Goal: Task Accomplishment & Management: Complete application form

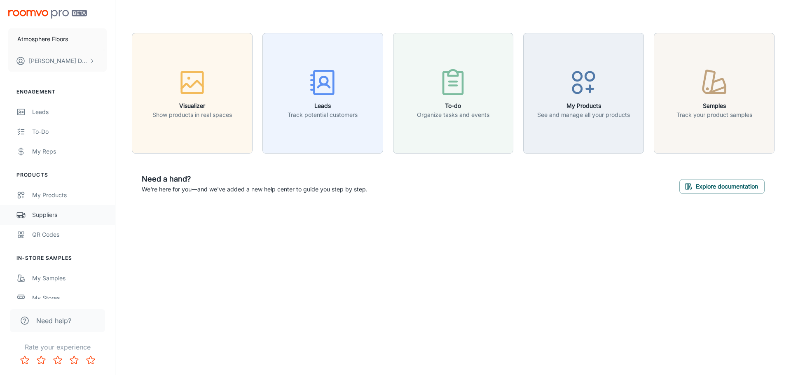
click at [51, 211] on div "Suppliers" at bounding box center [69, 215] width 75 height 9
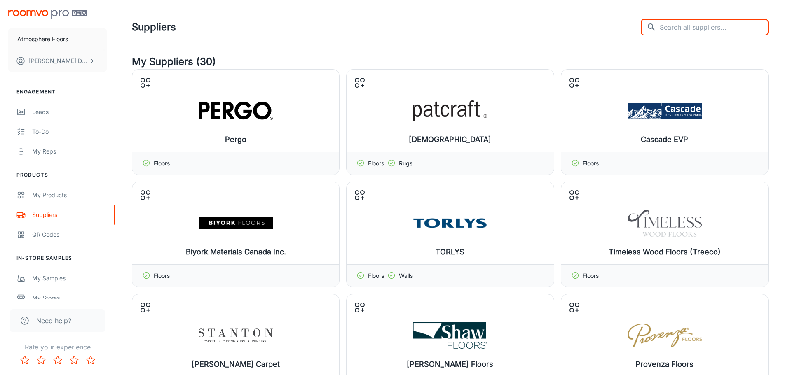
click at [690, 27] on input "text" at bounding box center [714, 27] width 109 height 16
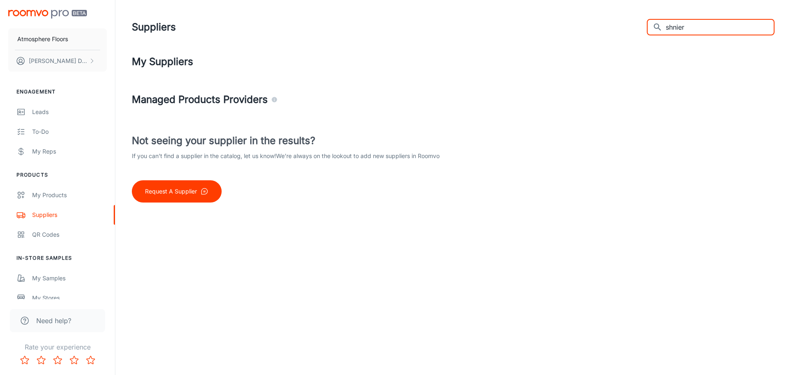
type input "shnier"
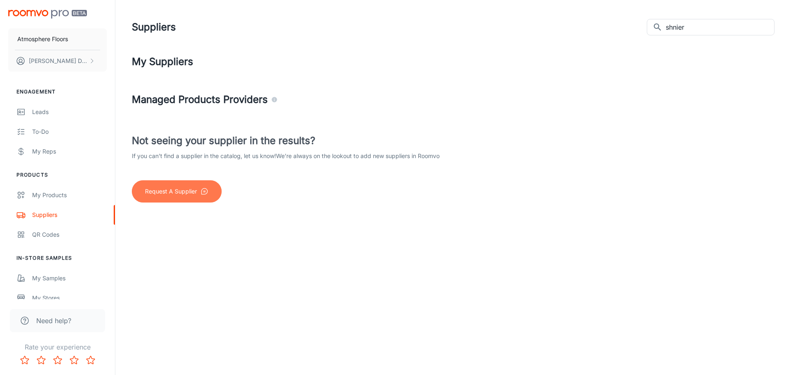
click at [174, 189] on p "Request A Supplier" at bounding box center [171, 191] width 52 height 9
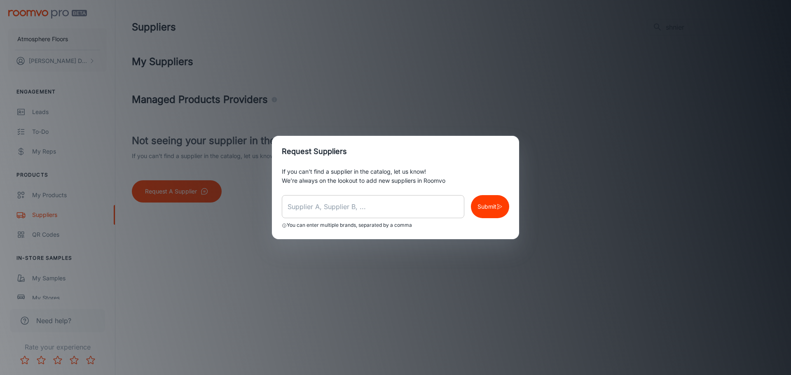
click at [300, 204] on input "text" at bounding box center [373, 206] width 183 height 23
type input "Shnier"
click at [495, 209] on p "Submit" at bounding box center [487, 206] width 19 height 9
drag, startPoint x: 440, startPoint y: 114, endPoint x: 434, endPoint y: 111, distance: 6.5
click at [440, 114] on div "Request Suppliers If you can’t find a supplier in the catalog, let us know! We’…" at bounding box center [395, 187] width 791 height 375
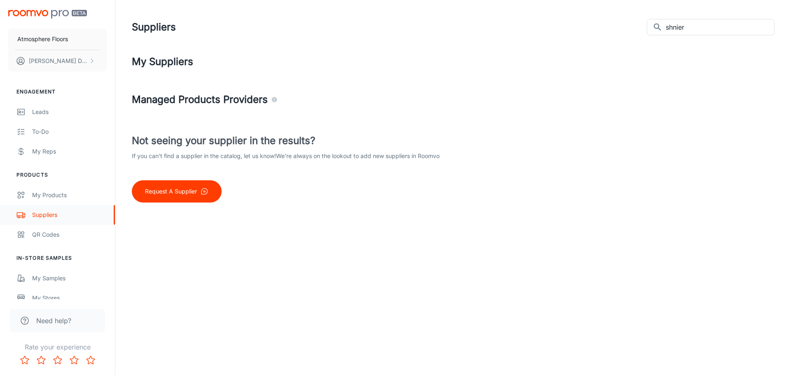
click at [45, 213] on div "Suppliers" at bounding box center [69, 215] width 75 height 9
click at [38, 210] on link "Suppliers" at bounding box center [57, 215] width 115 height 20
click at [41, 198] on div "My Products" at bounding box center [69, 195] width 75 height 9
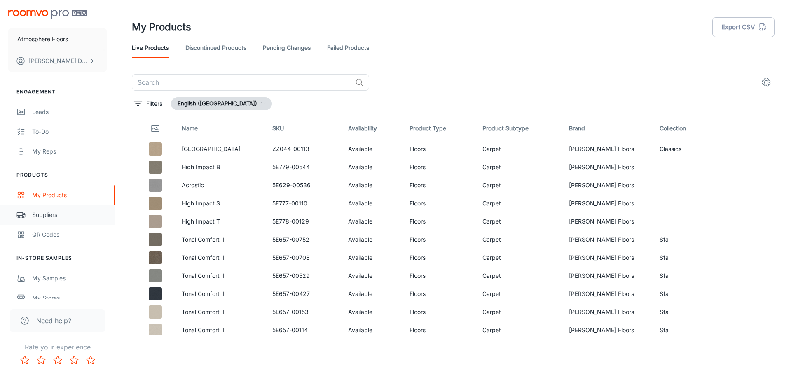
click at [42, 216] on div "Suppliers" at bounding box center [69, 215] width 75 height 9
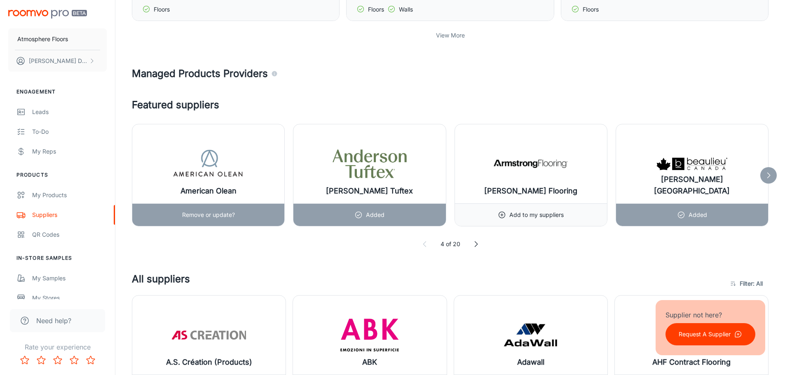
scroll to position [412, 0]
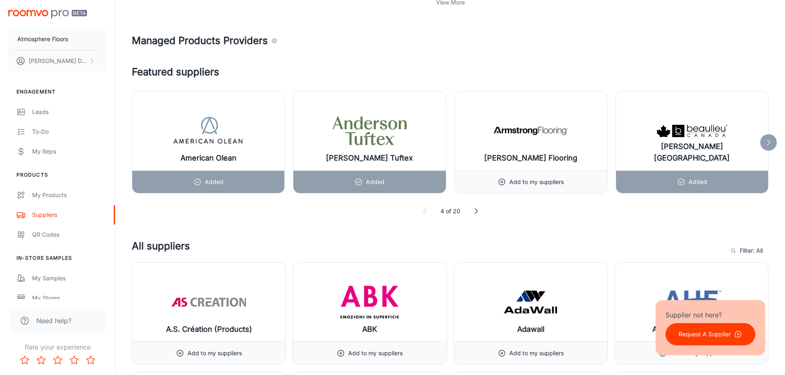
click at [772, 141] on icon at bounding box center [769, 142] width 8 height 8
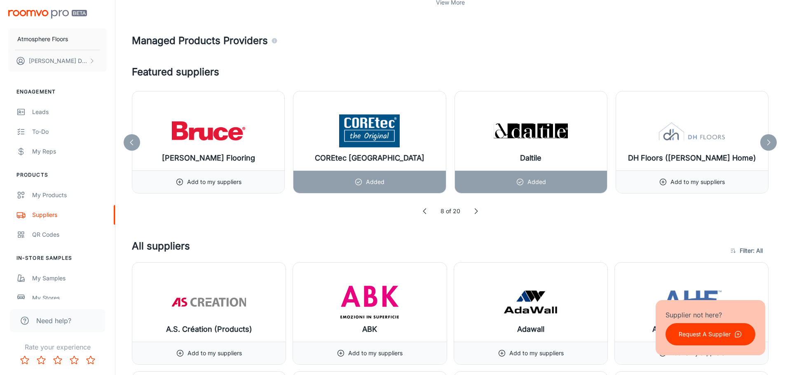
click at [772, 141] on icon at bounding box center [769, 142] width 8 height 8
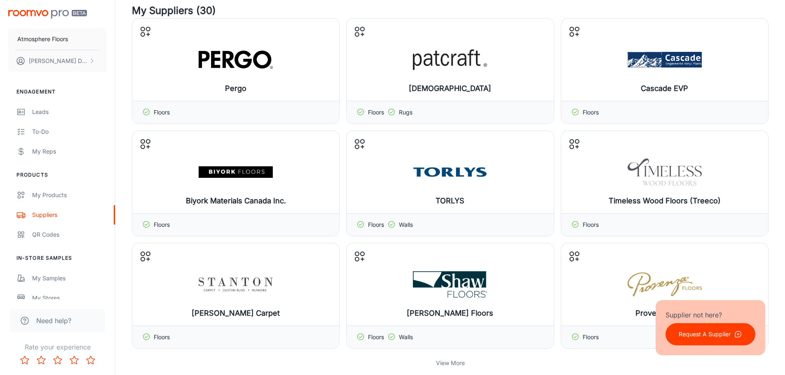
scroll to position [0, 0]
